Goal: Task Accomplishment & Management: Manage account settings

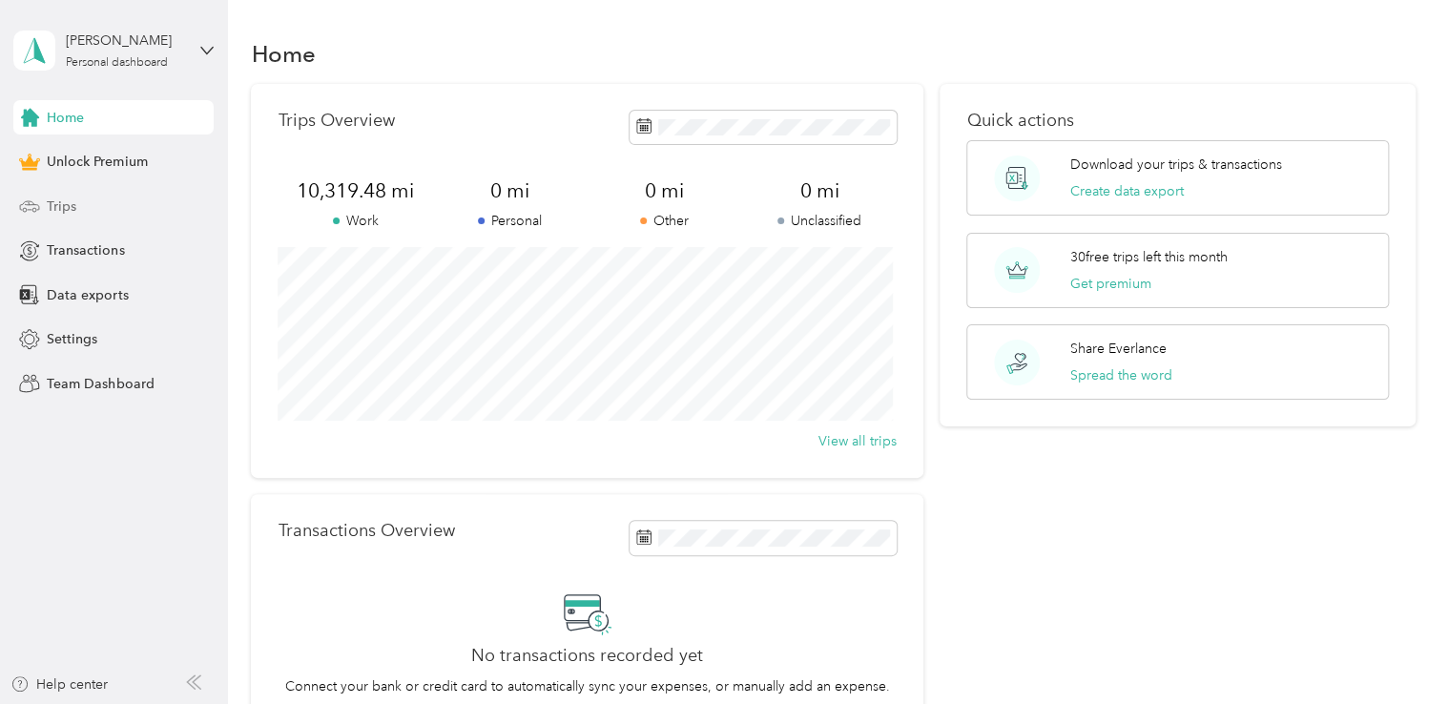
click at [63, 206] on span "Trips" at bounding box center [62, 206] width 30 height 20
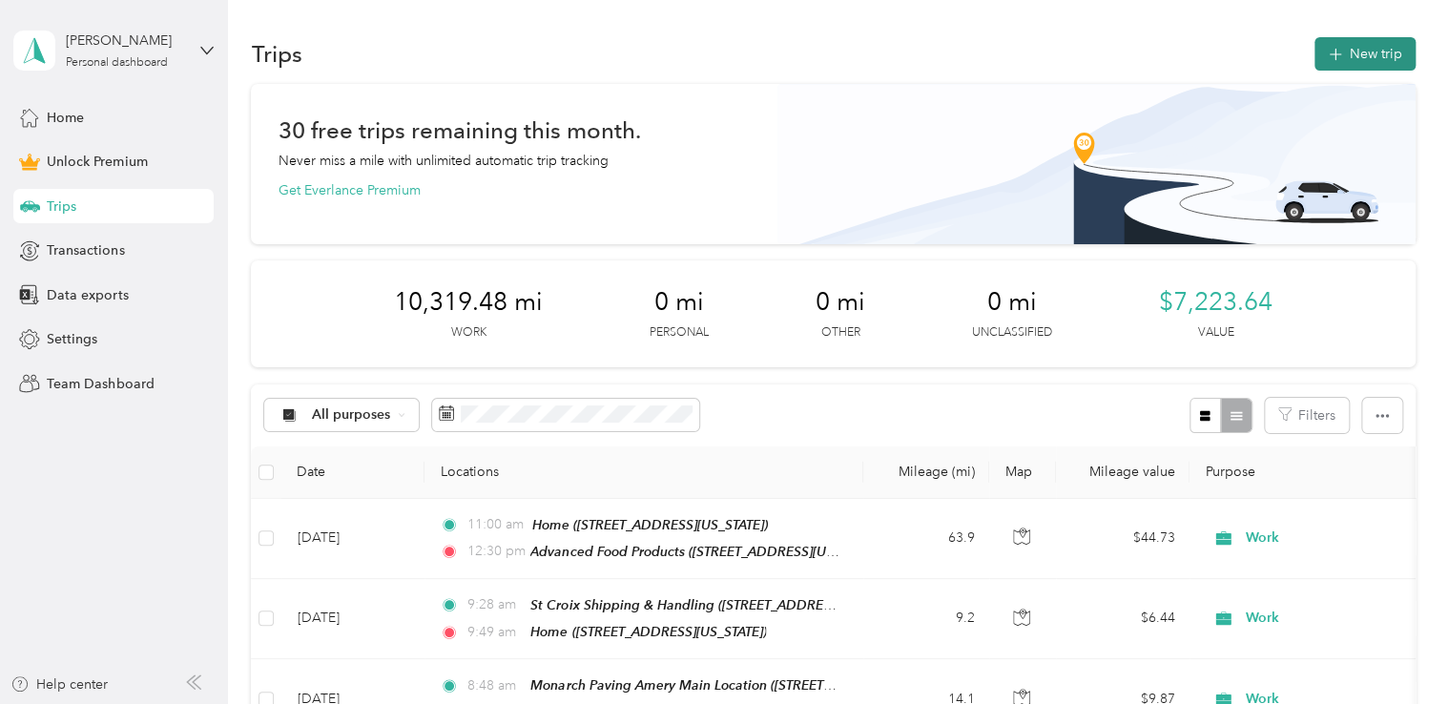
click at [1365, 59] on button "New trip" at bounding box center [1364, 53] width 101 height 33
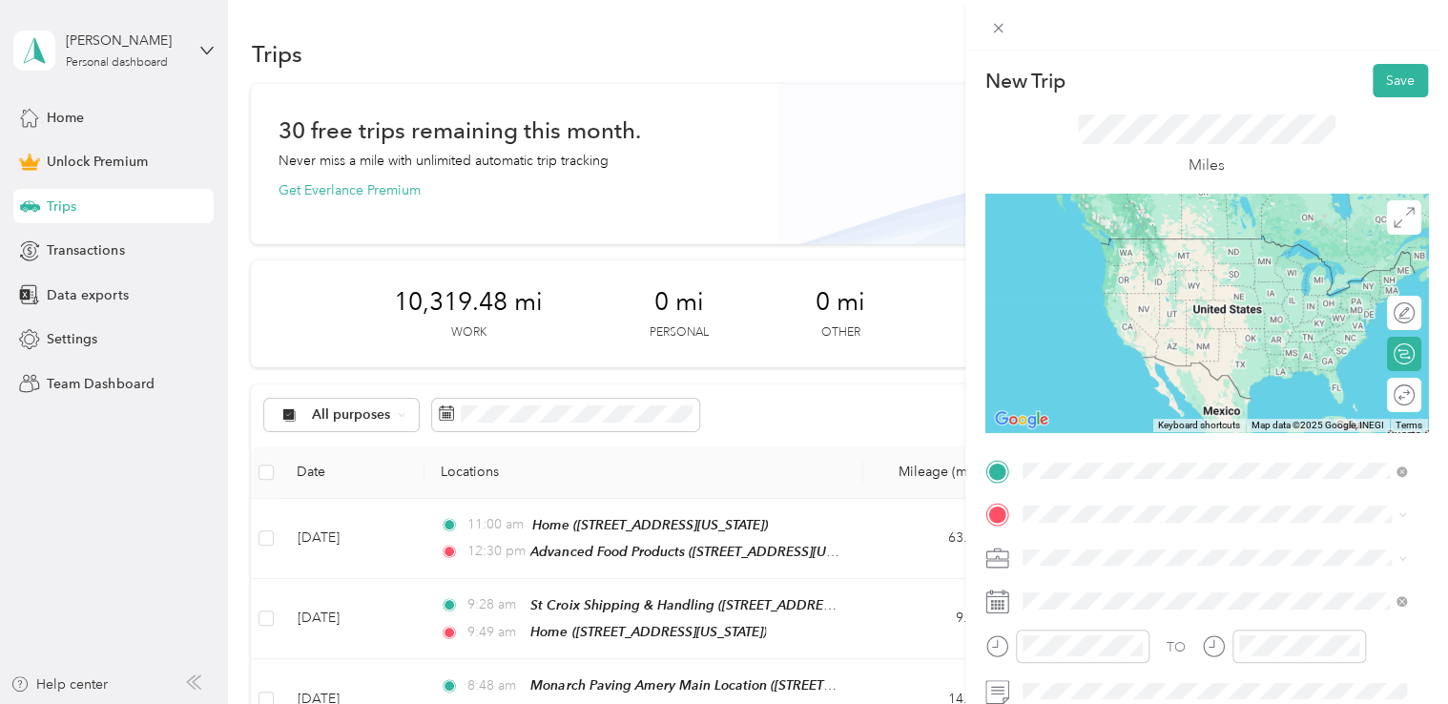
click at [1102, 270] on span "[STREET_ADDRESS][US_STATE]" at bounding box center [1153, 266] width 191 height 16
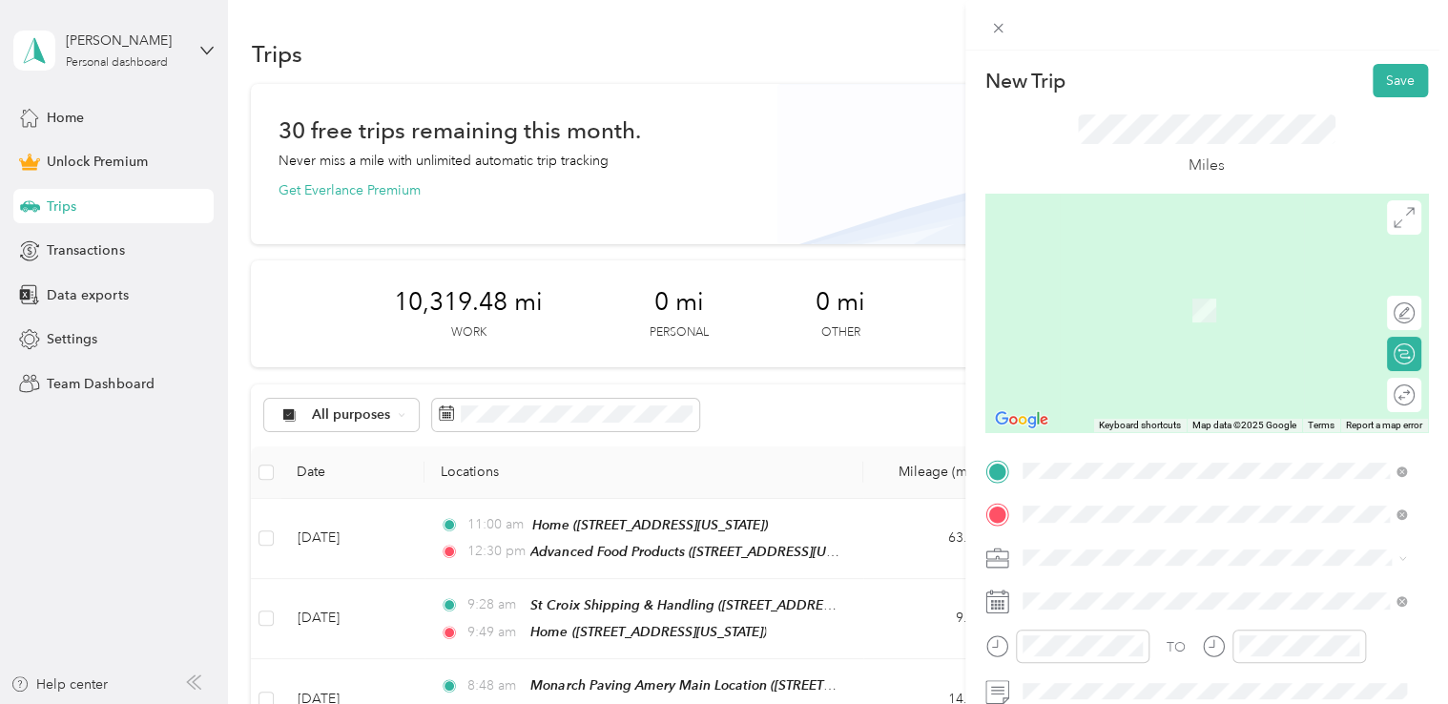
click at [1159, 287] on strong "Monarch Paving Amery Main Location" at bounding box center [1177, 288] width 238 height 17
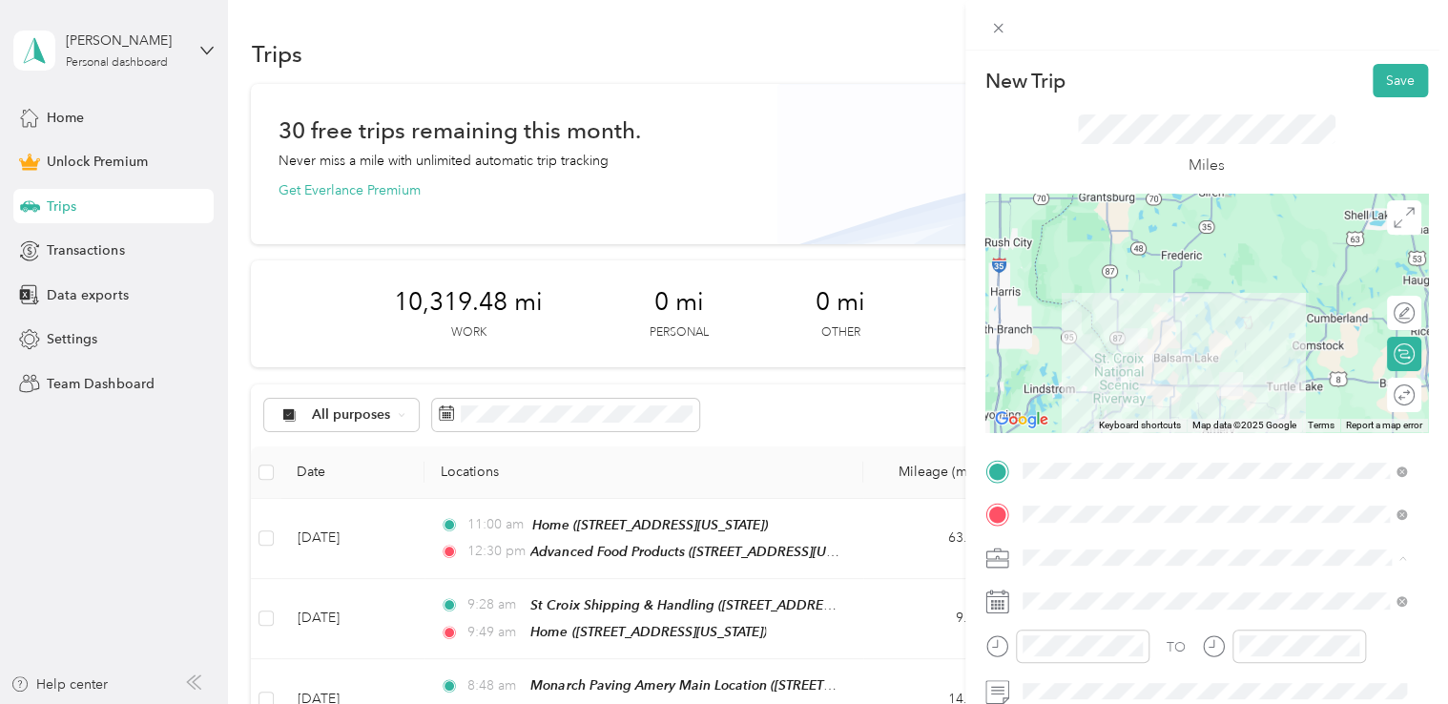
click at [1068, 321] on div "Work" at bounding box center [1214, 324] width 371 height 20
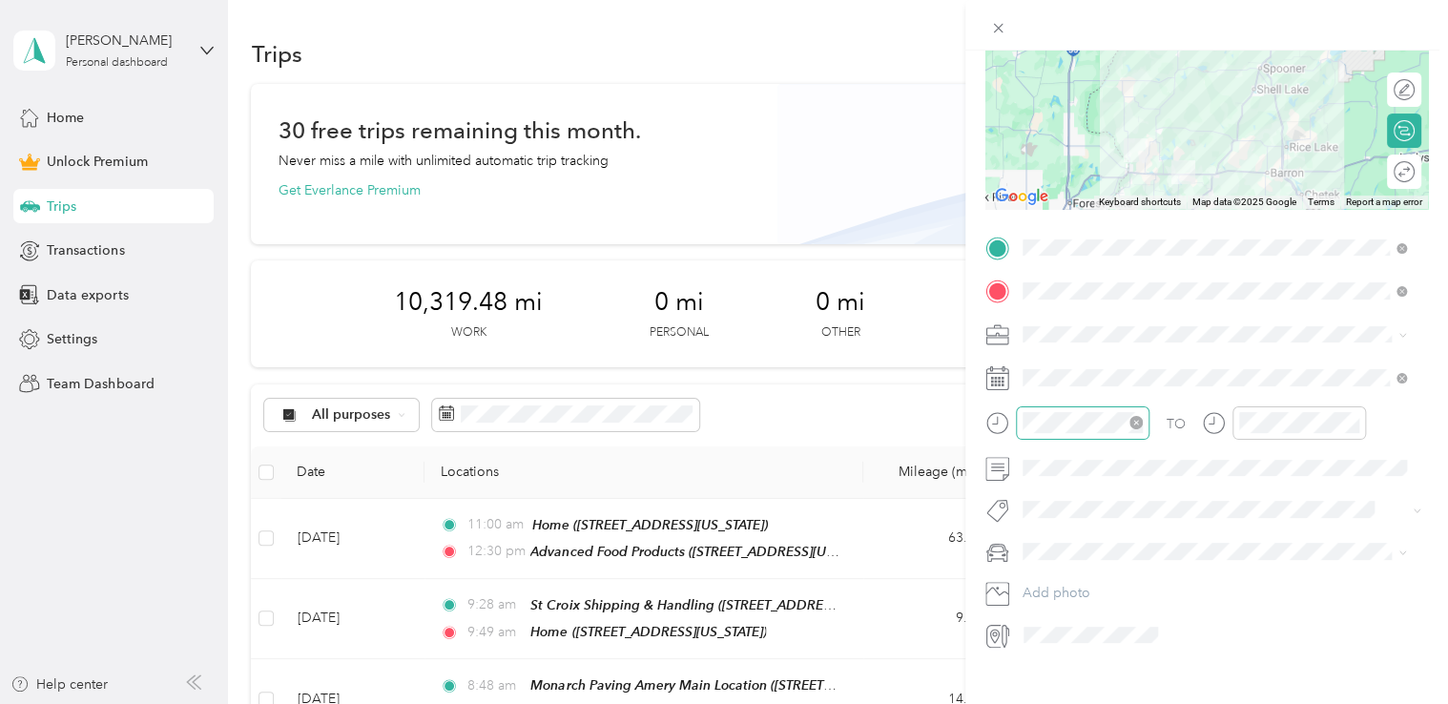
scroll to position [252, 0]
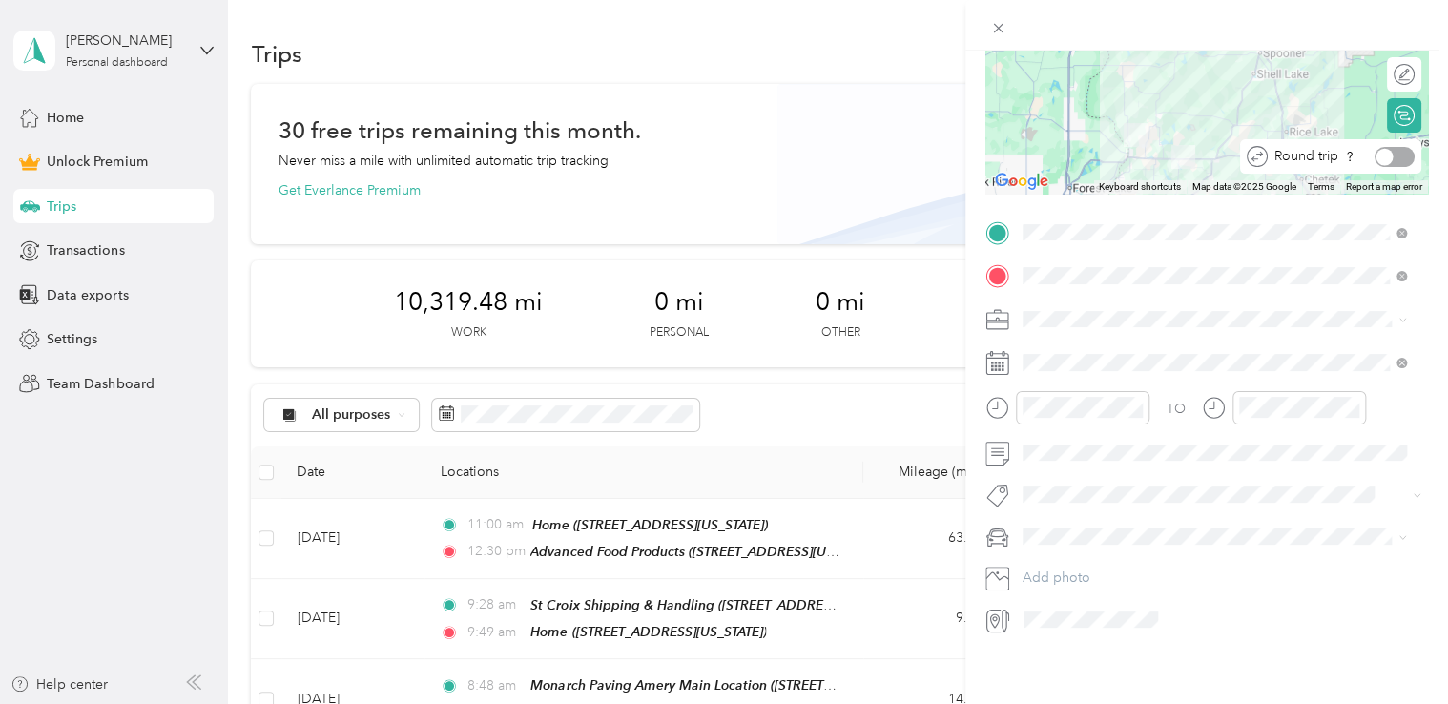
click at [1385, 147] on div at bounding box center [1394, 157] width 40 height 20
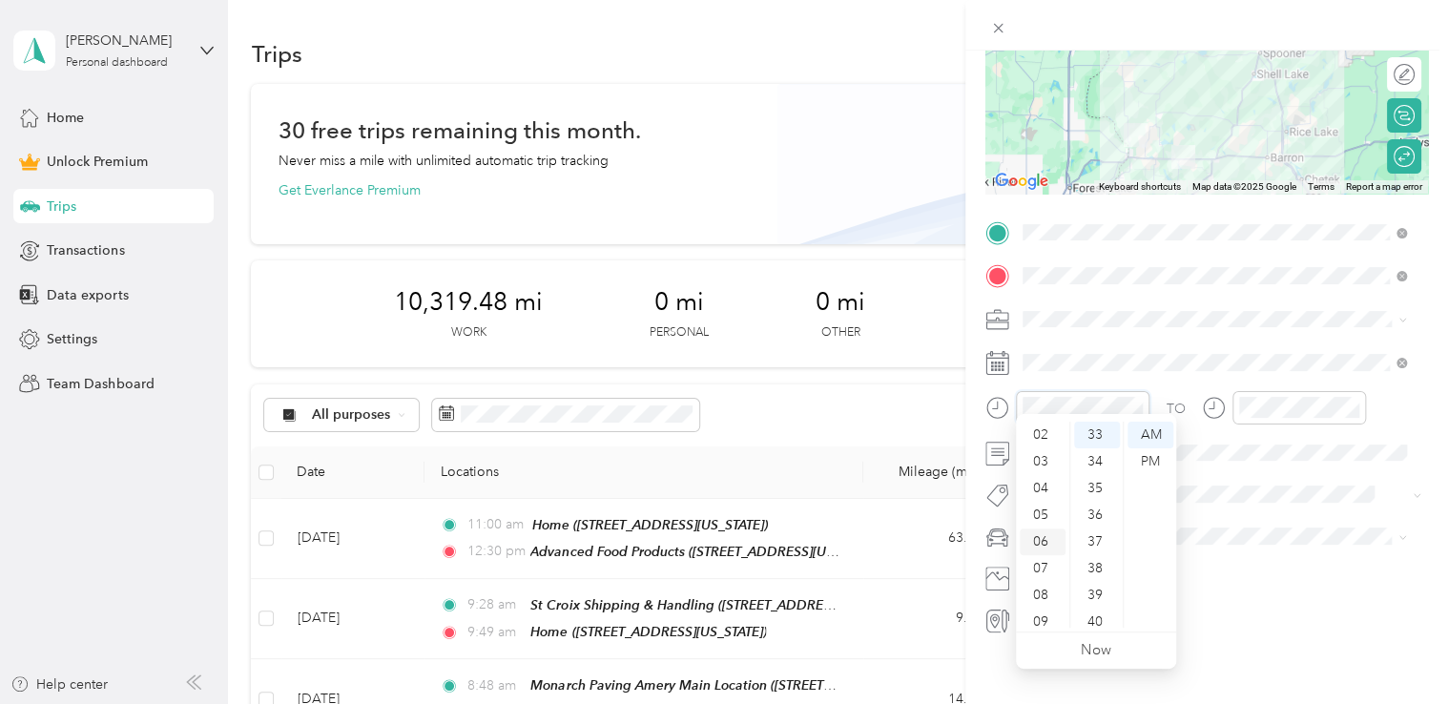
scroll to position [95, 0]
click at [1041, 500] on div "06" at bounding box center [1043, 499] width 46 height 27
click at [1092, 464] on div "45" at bounding box center [1097, 469] width 46 height 27
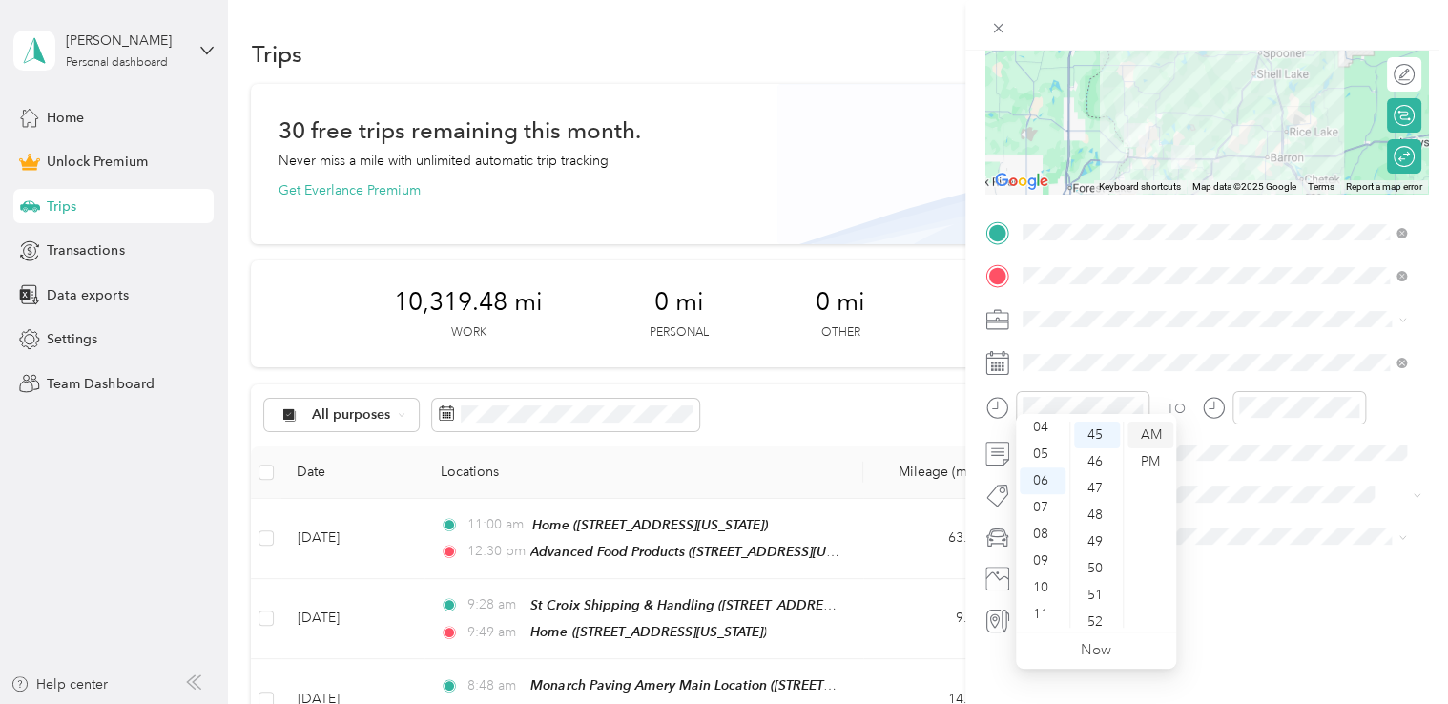
click at [1156, 438] on div "AM" at bounding box center [1150, 435] width 46 height 27
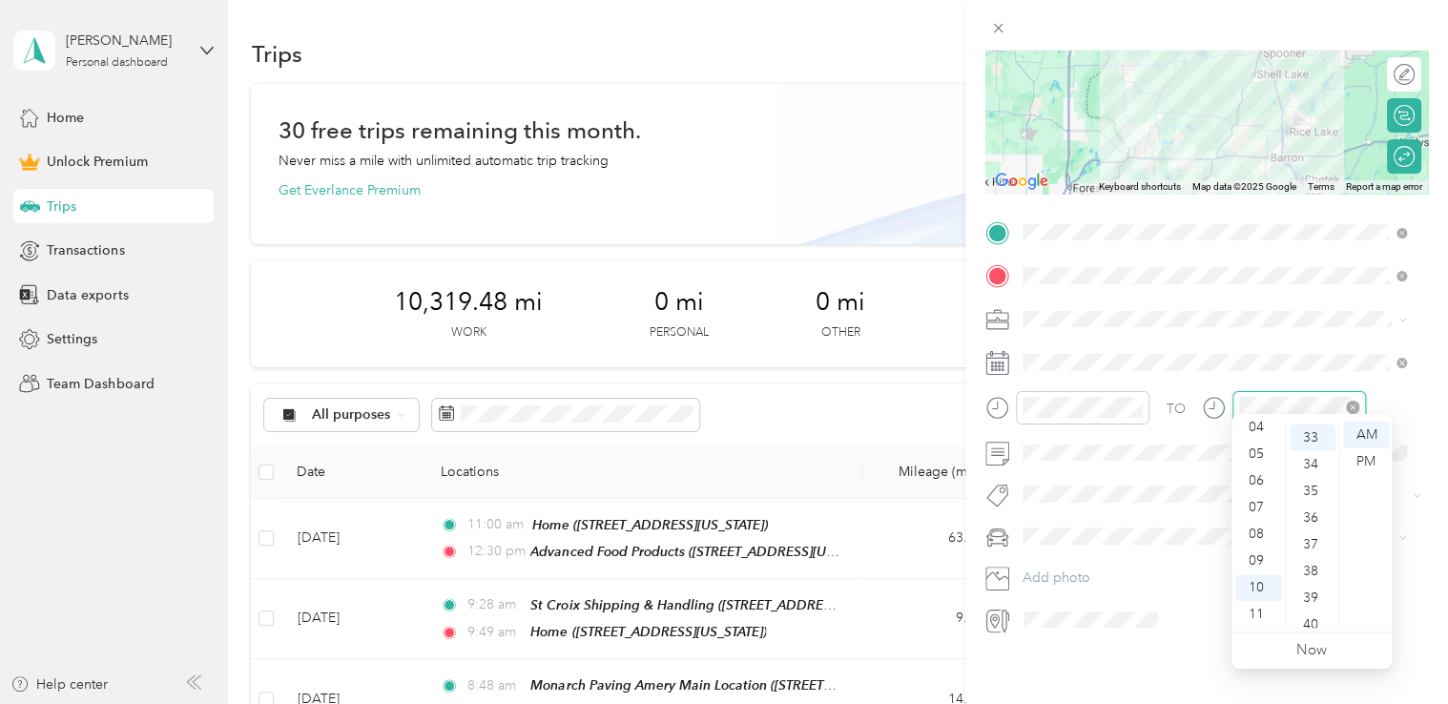
scroll to position [881, 0]
click at [1256, 561] on div "09" at bounding box center [1258, 560] width 46 height 27
click at [1312, 429] on div "00" at bounding box center [1312, 435] width 46 height 27
click at [1376, 432] on div "AM" at bounding box center [1366, 435] width 46 height 27
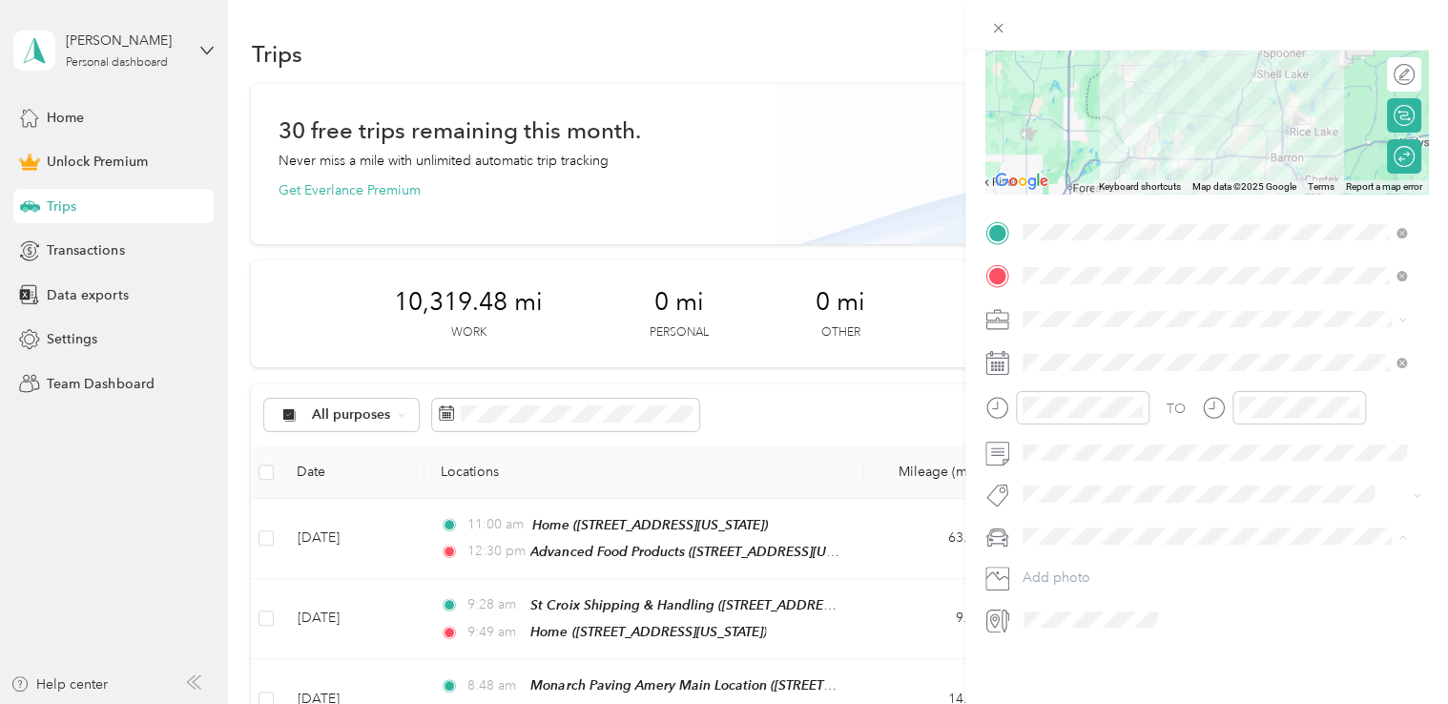
click at [1096, 616] on span "Jeep Trailhawk" at bounding box center [1073, 622] width 89 height 16
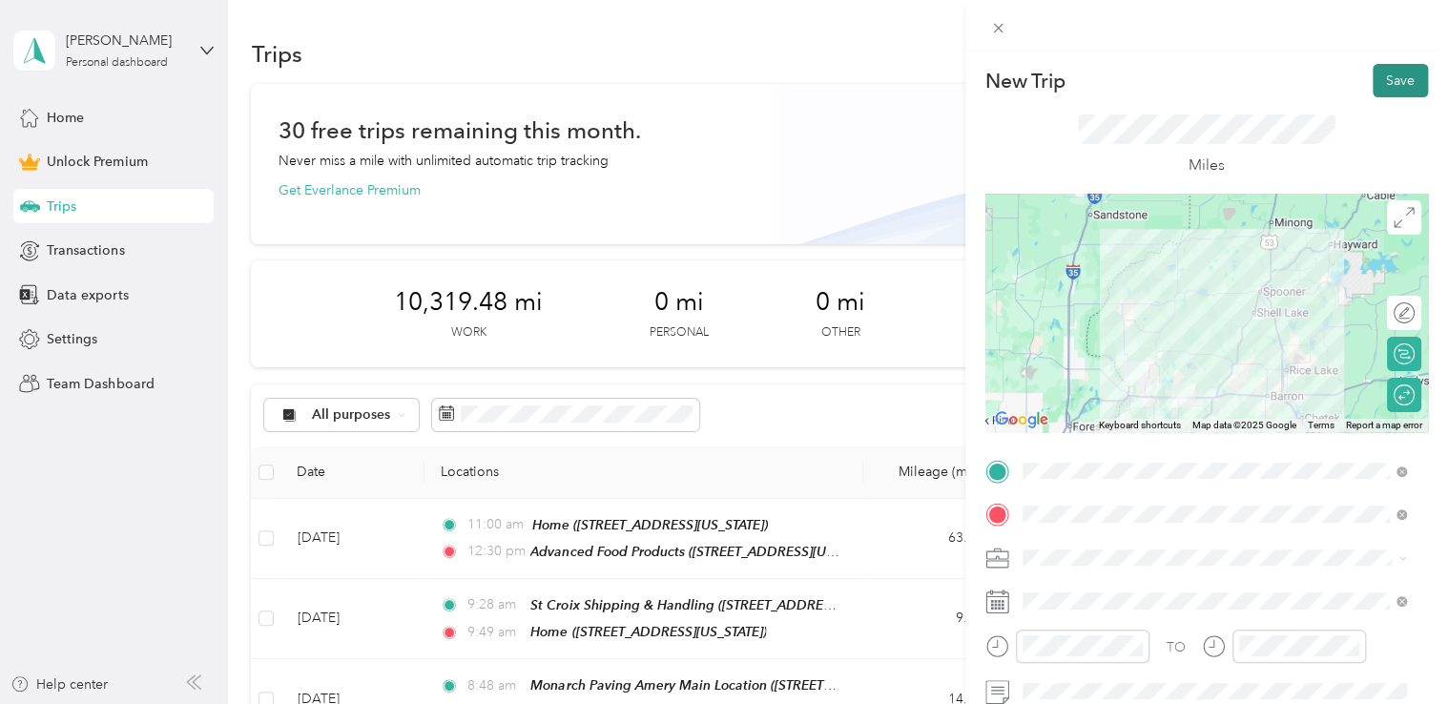
click at [1375, 86] on button "Save" at bounding box center [1399, 80] width 55 height 33
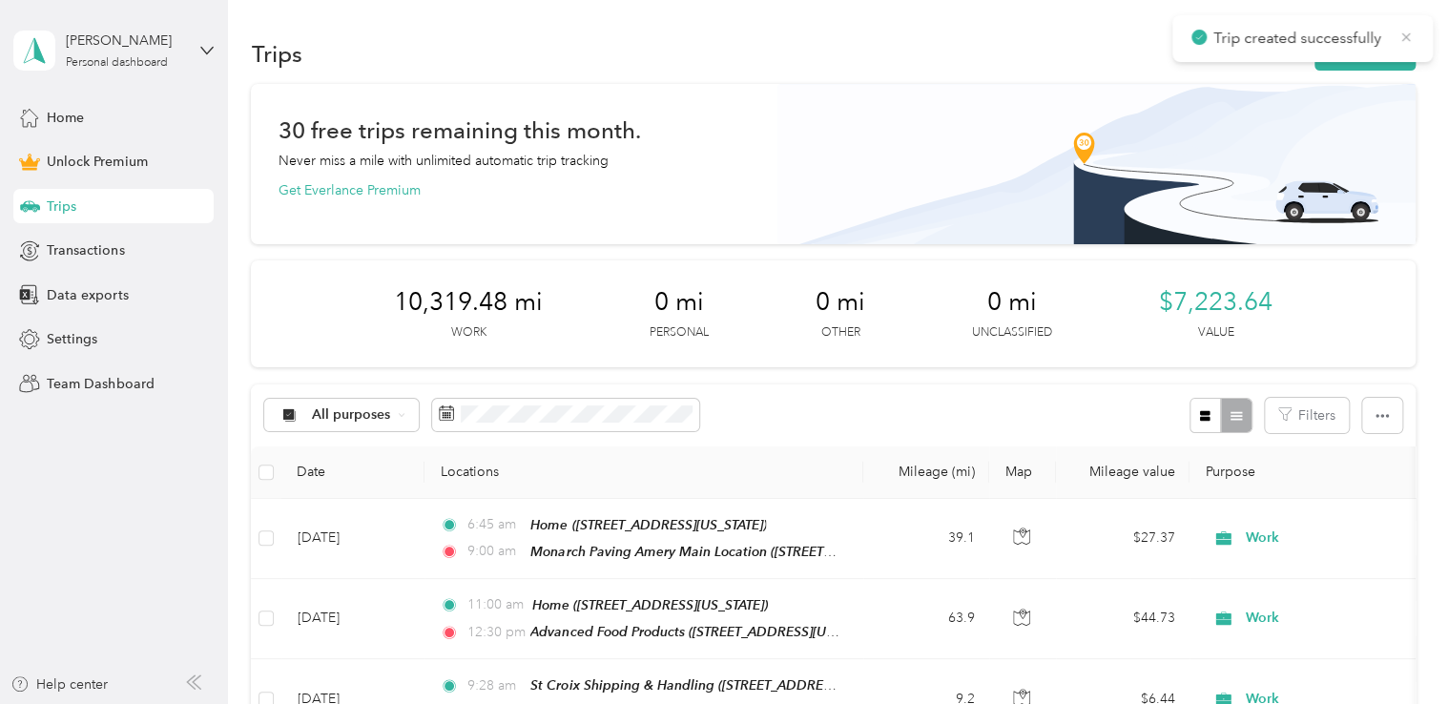
click at [1403, 37] on icon at bounding box center [1405, 37] width 15 height 17
